Goal: Navigation & Orientation: Find specific page/section

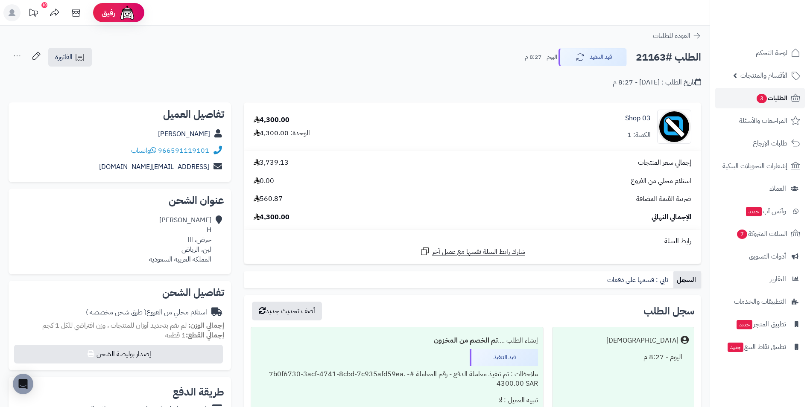
click at [782, 99] on span "الطلبات 3" at bounding box center [771, 98] width 32 height 12
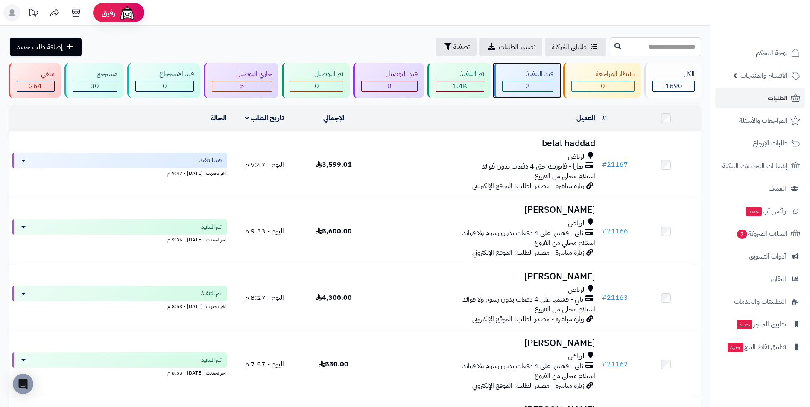
click at [525, 82] on div "2" at bounding box center [527, 87] width 51 height 10
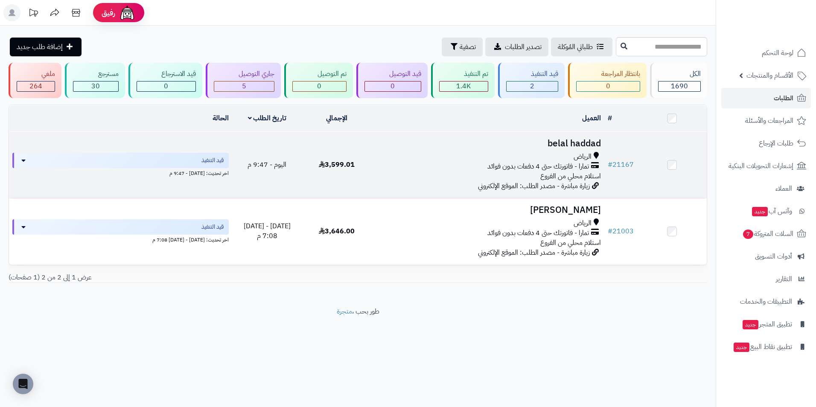
click at [692, 132] on td at bounding box center [672, 165] width 70 height 66
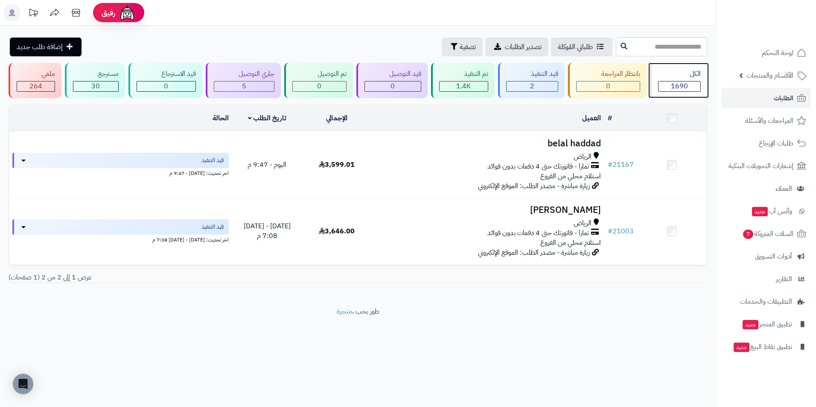
click at [672, 79] on div "الكل" at bounding box center [679, 74] width 43 height 10
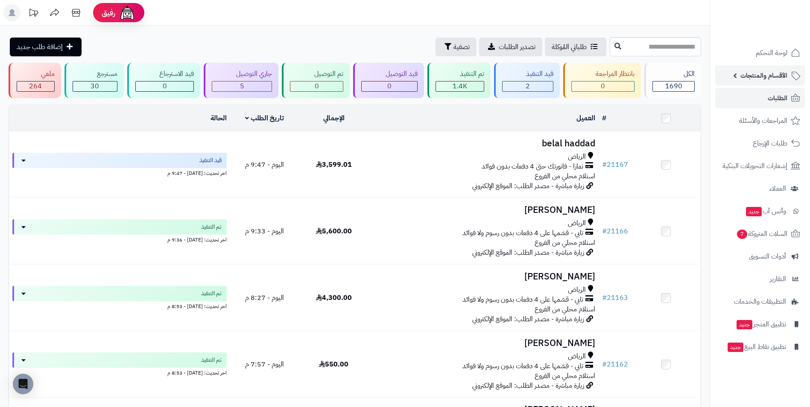
click at [758, 78] on span "الأقسام والمنتجات" at bounding box center [763, 76] width 47 height 12
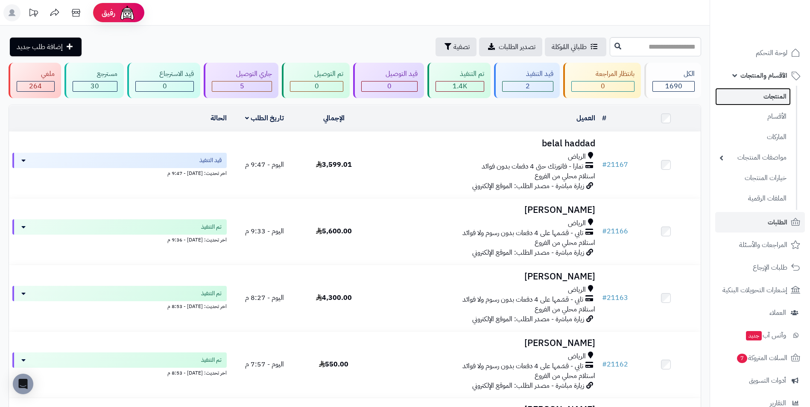
click at [772, 97] on link "المنتجات" at bounding box center [753, 96] width 76 height 17
